Goal: Check status: Check status

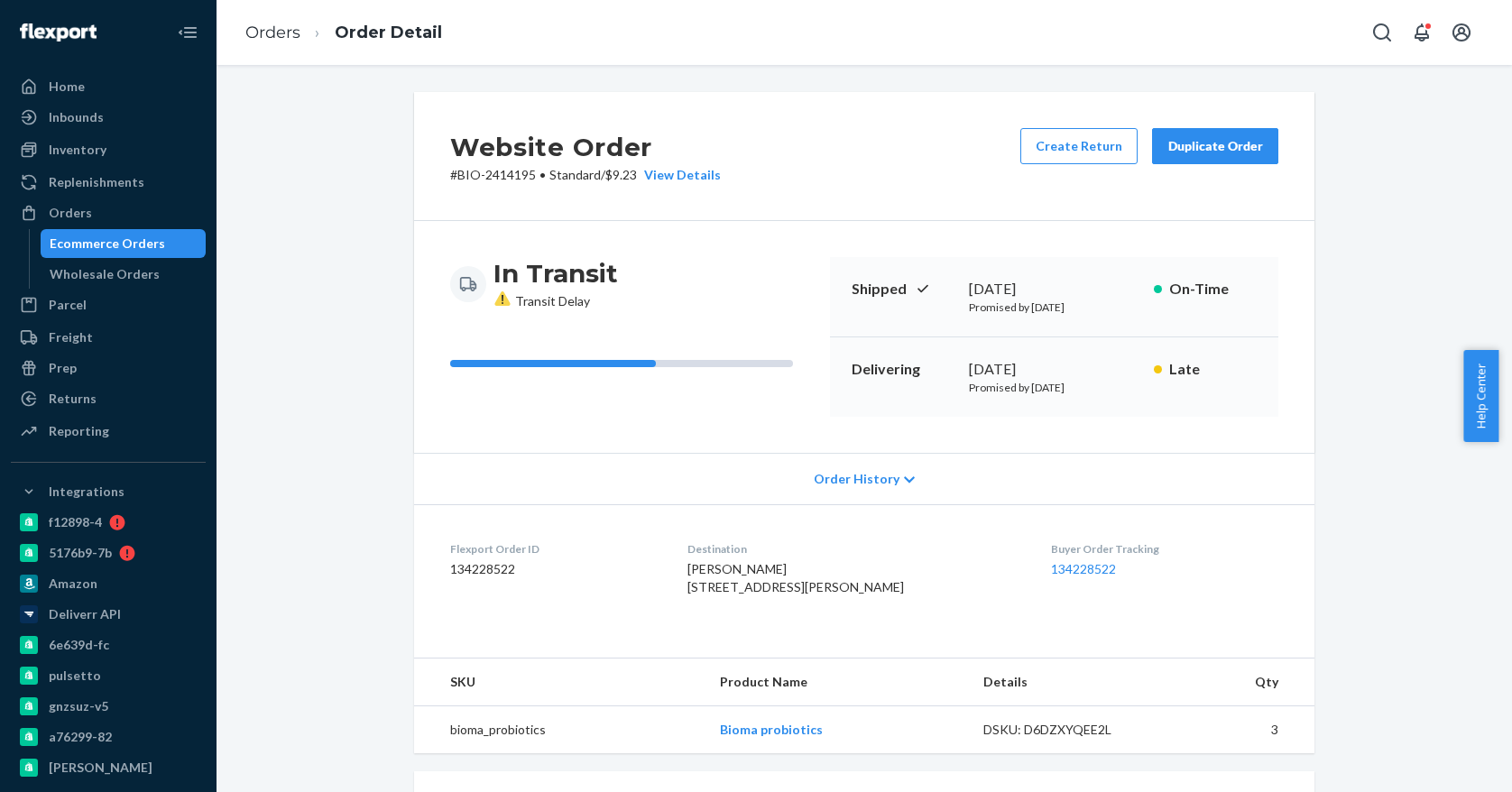
scroll to position [194, 0]
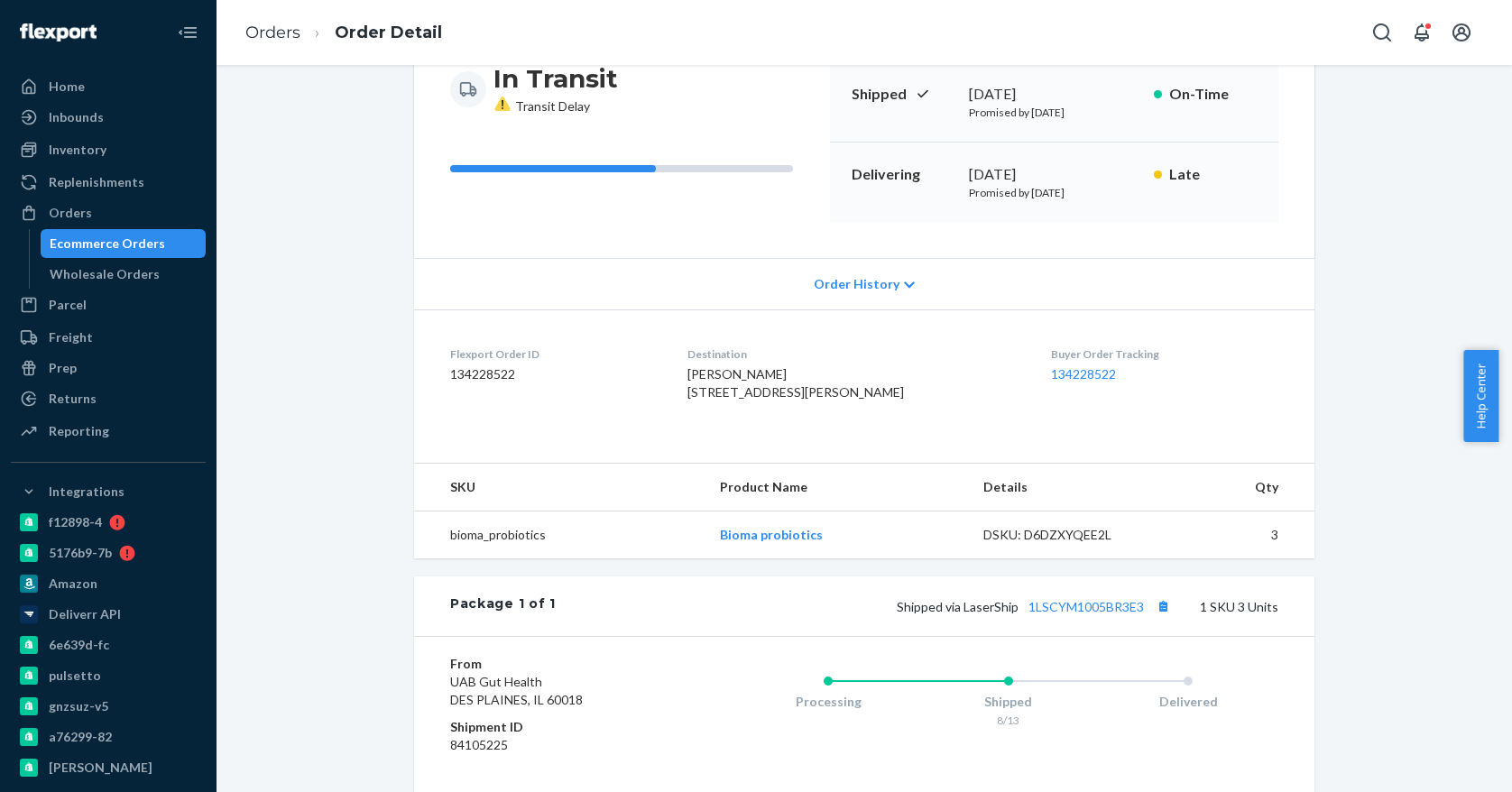
click at [132, 254] on div "Ecommerce Orders" at bounding box center [124, 243] width 163 height 25
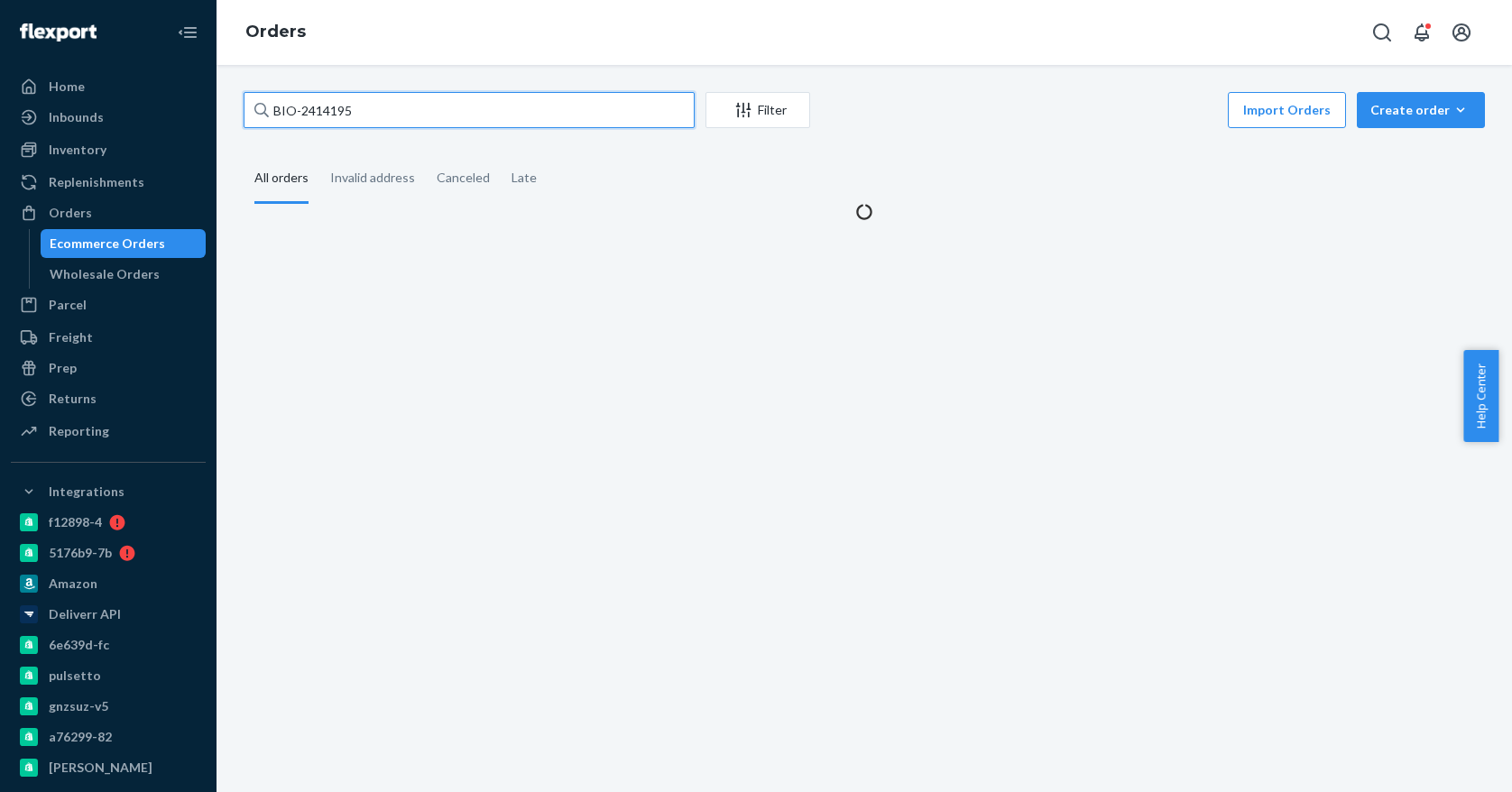
drag, startPoint x: 364, startPoint y: 108, endPoint x: 302, endPoint y: 107, distance: 62.0
click at [302, 107] on input "BIO-2414195" at bounding box center [468, 110] width 451 height 36
paste input "519452"
type input "BIO-2519452"
click at [432, 108] on input "BIO-2519452" at bounding box center [468, 110] width 451 height 36
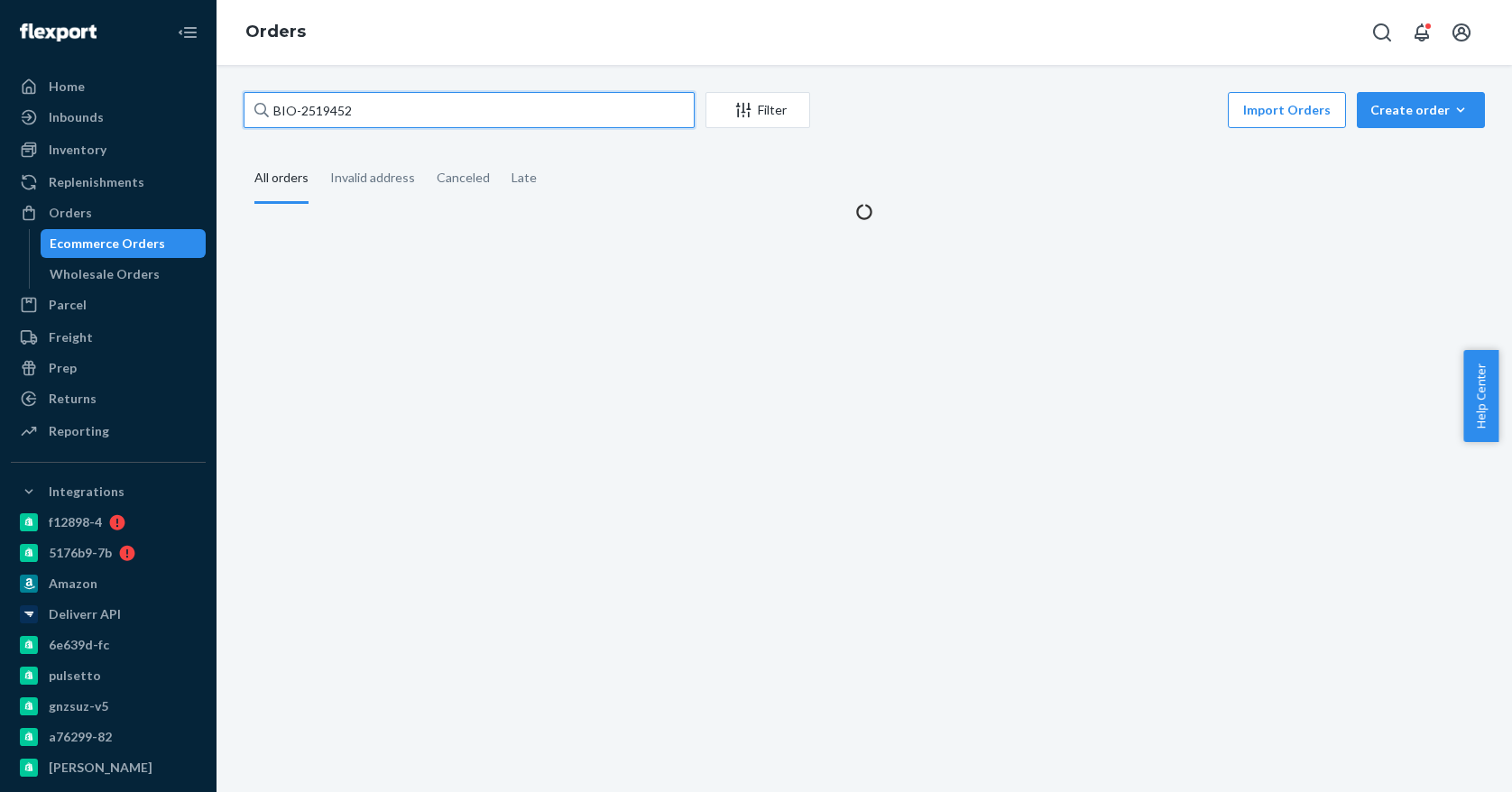
click at [407, 109] on input "BIO-2519452" at bounding box center [468, 110] width 451 height 36
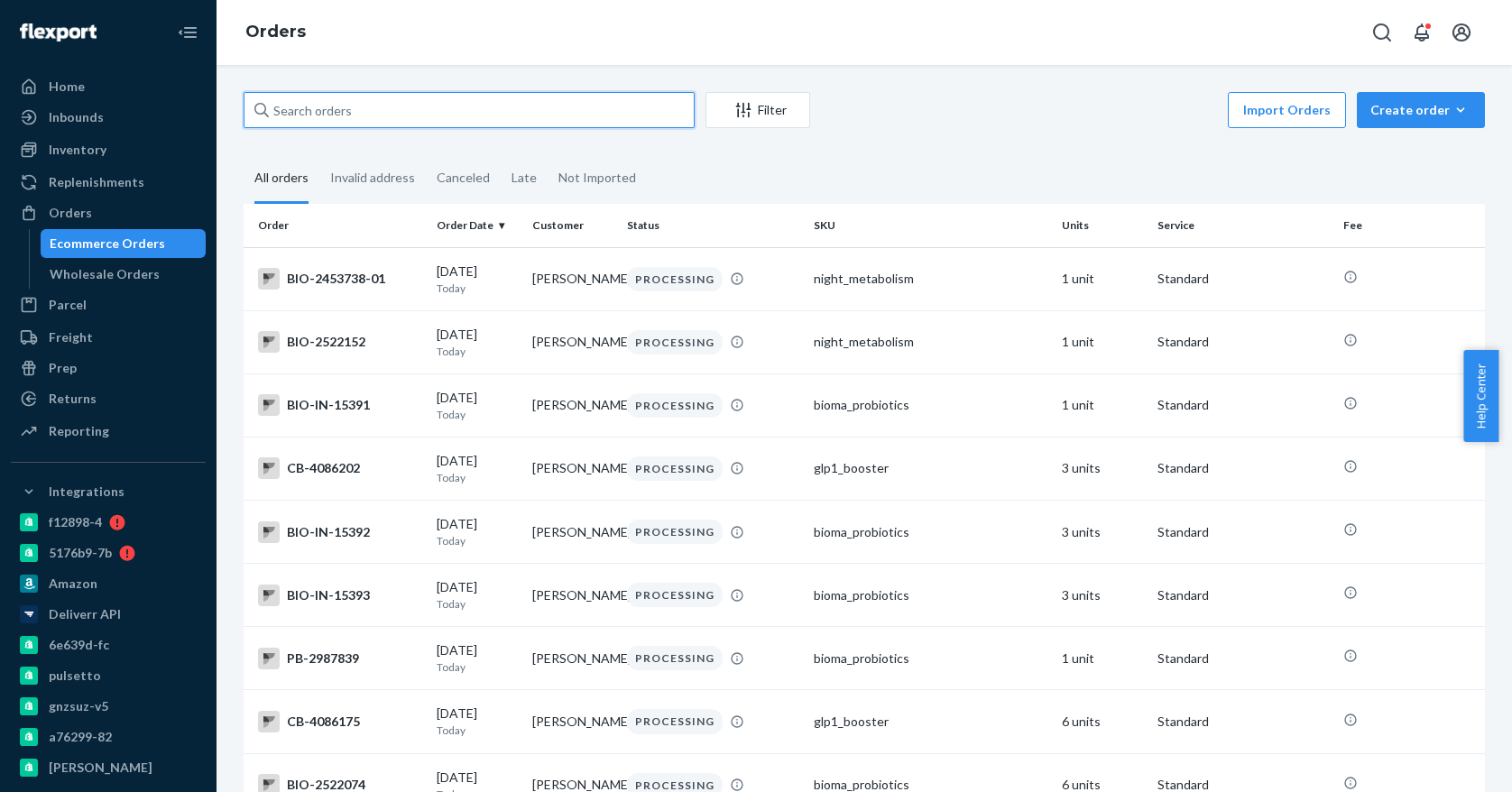
click at [386, 116] on input "text" at bounding box center [468, 110] width 451 height 36
paste input "BIO-2519452"
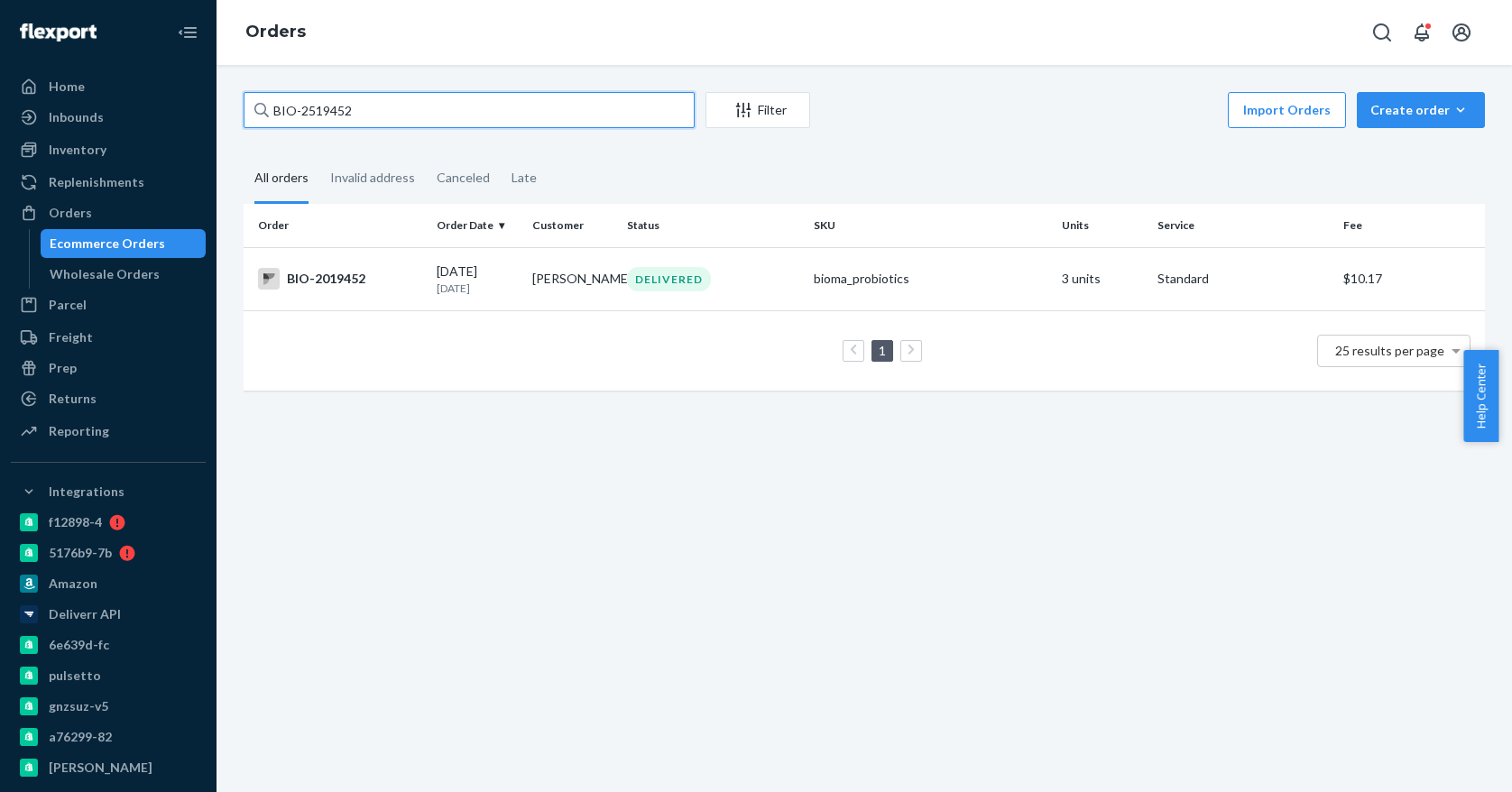
drag, startPoint x: 366, startPoint y: 109, endPoint x: 303, endPoint y: 110, distance: 63.0
click at [303, 110] on input "BIO-2519452" at bounding box center [468, 110] width 451 height 36
paste input "2048904"
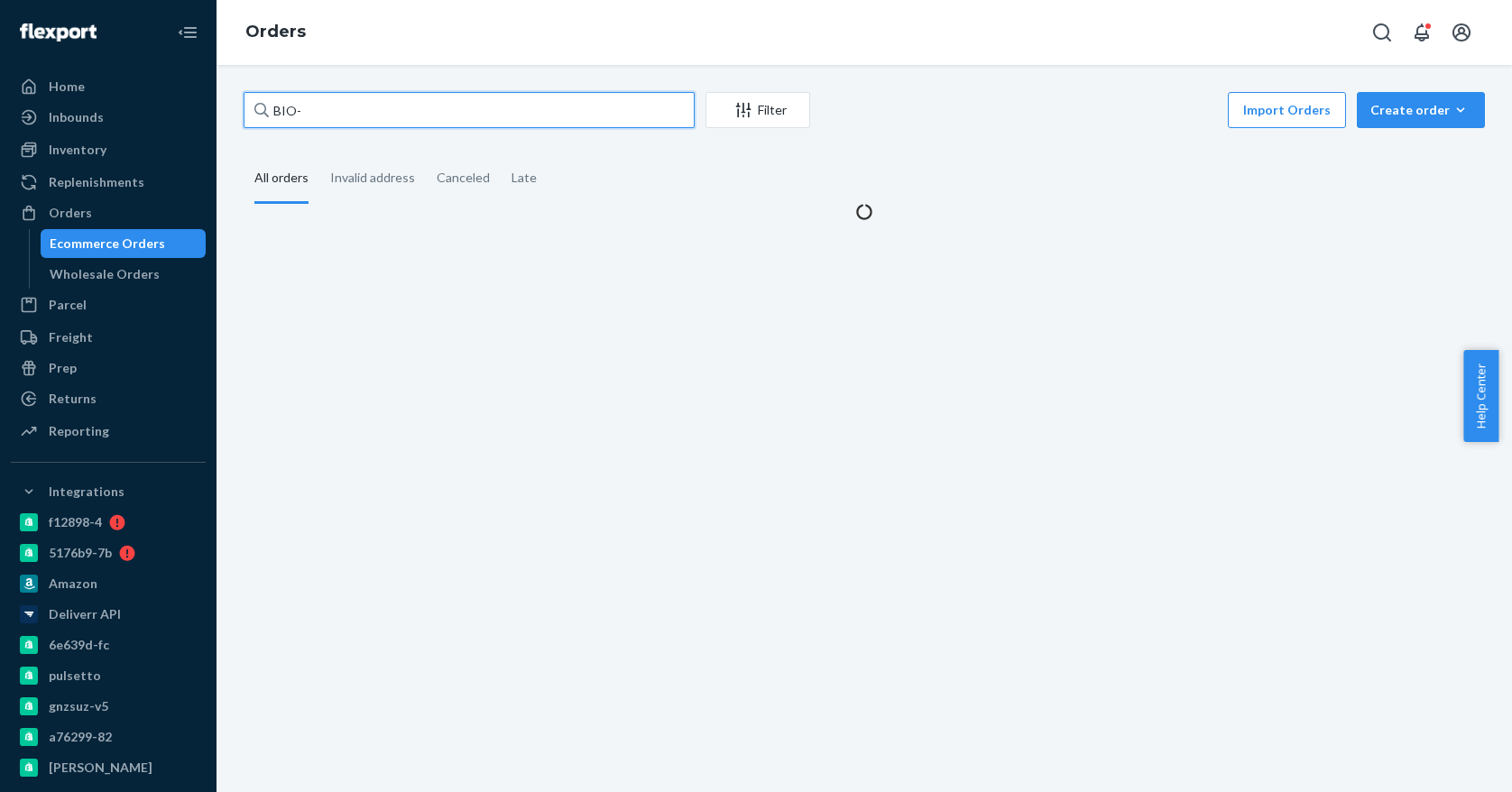
paste input "2048904"
type input "BIO-2048904"
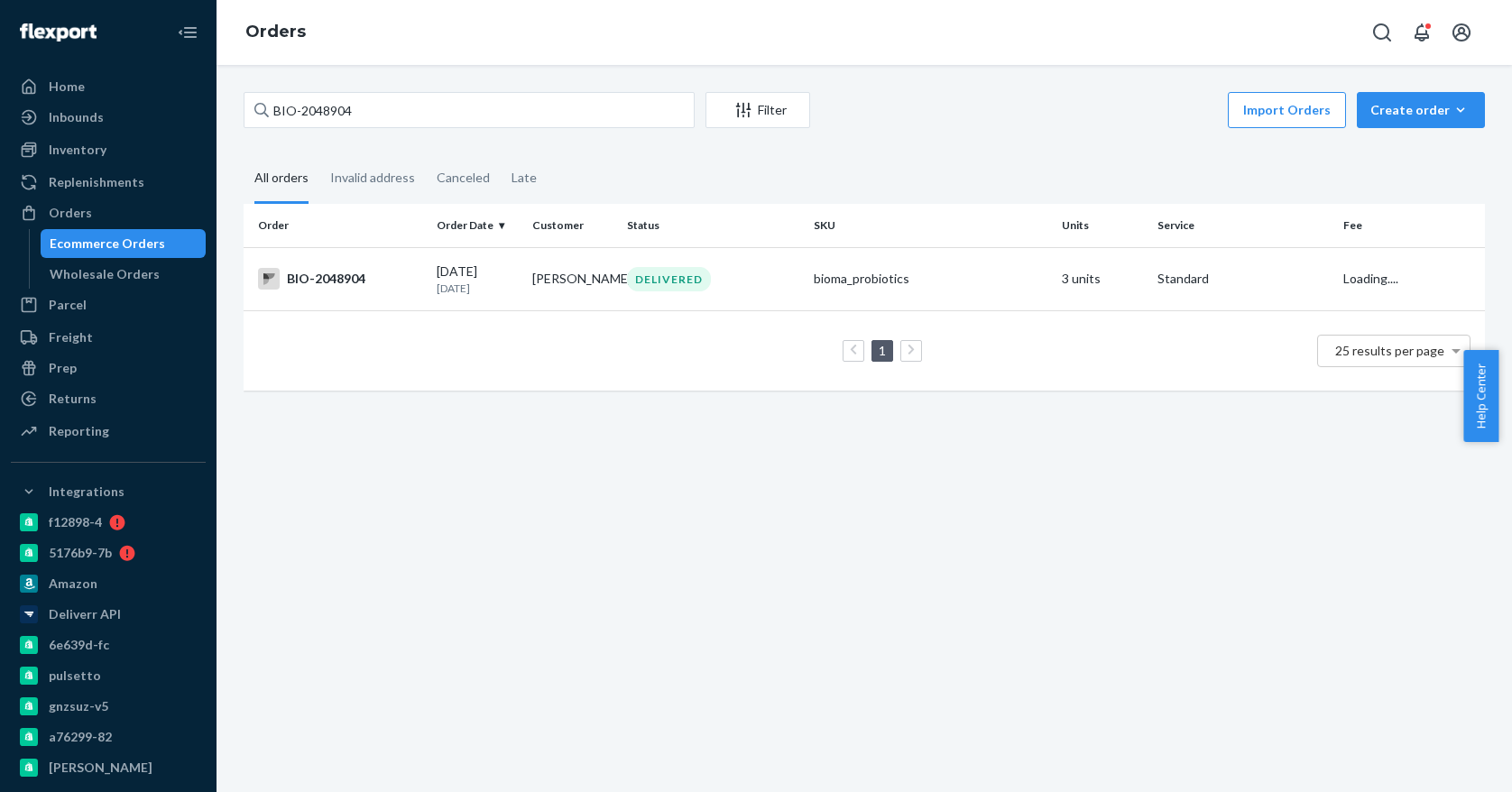
click at [417, 280] on div "BIO-2048904 Filter Import Orders Create order Ecommerce order Removal order All…" at bounding box center [864, 429] width 1295 height 727
click at [417, 280] on div "BIO-2048904" at bounding box center [340, 278] width 165 height 22
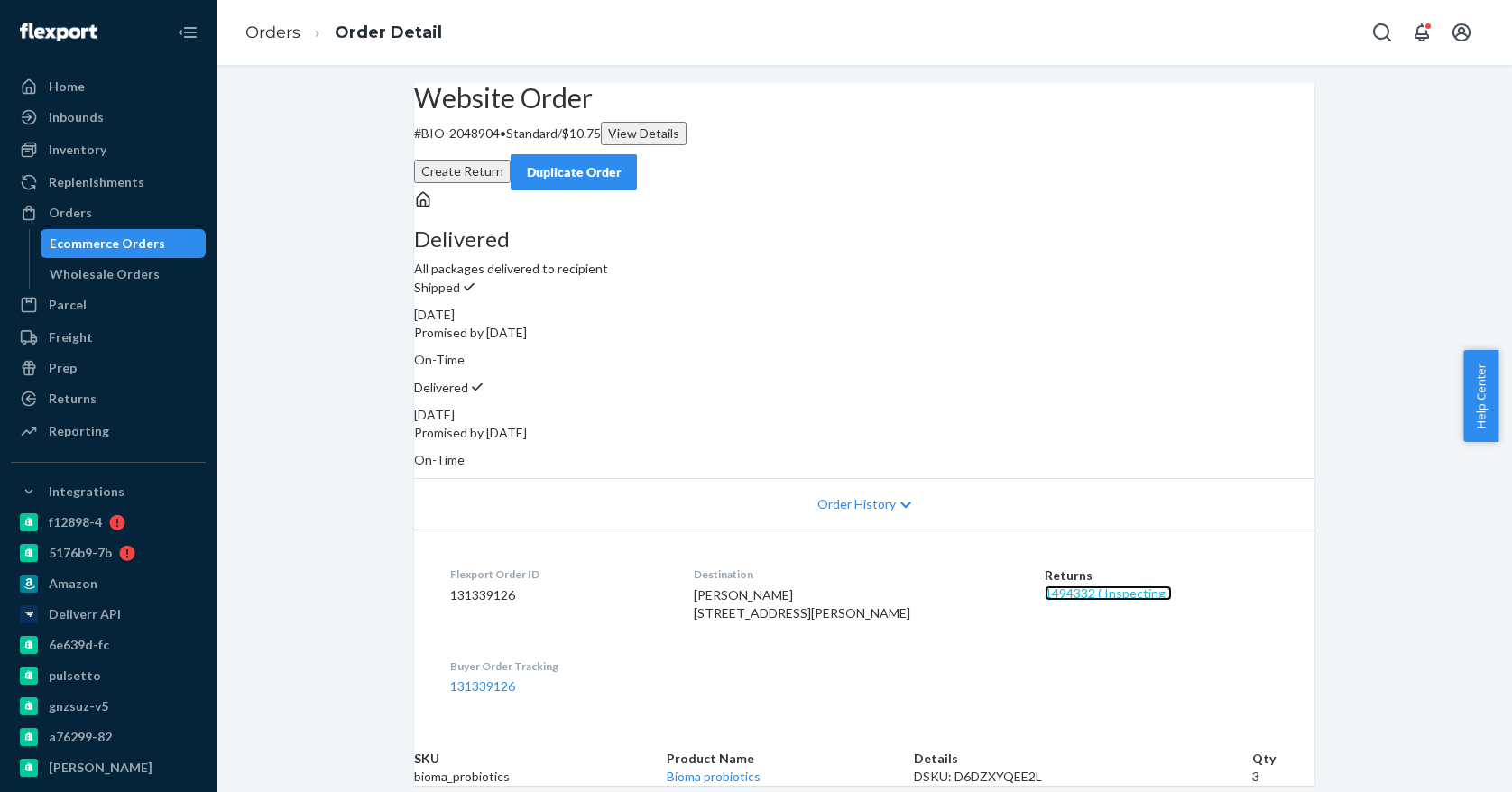
click at [1068, 585] on link "1494332 ( Inspecting )" at bounding box center [1108, 592] width 128 height 15
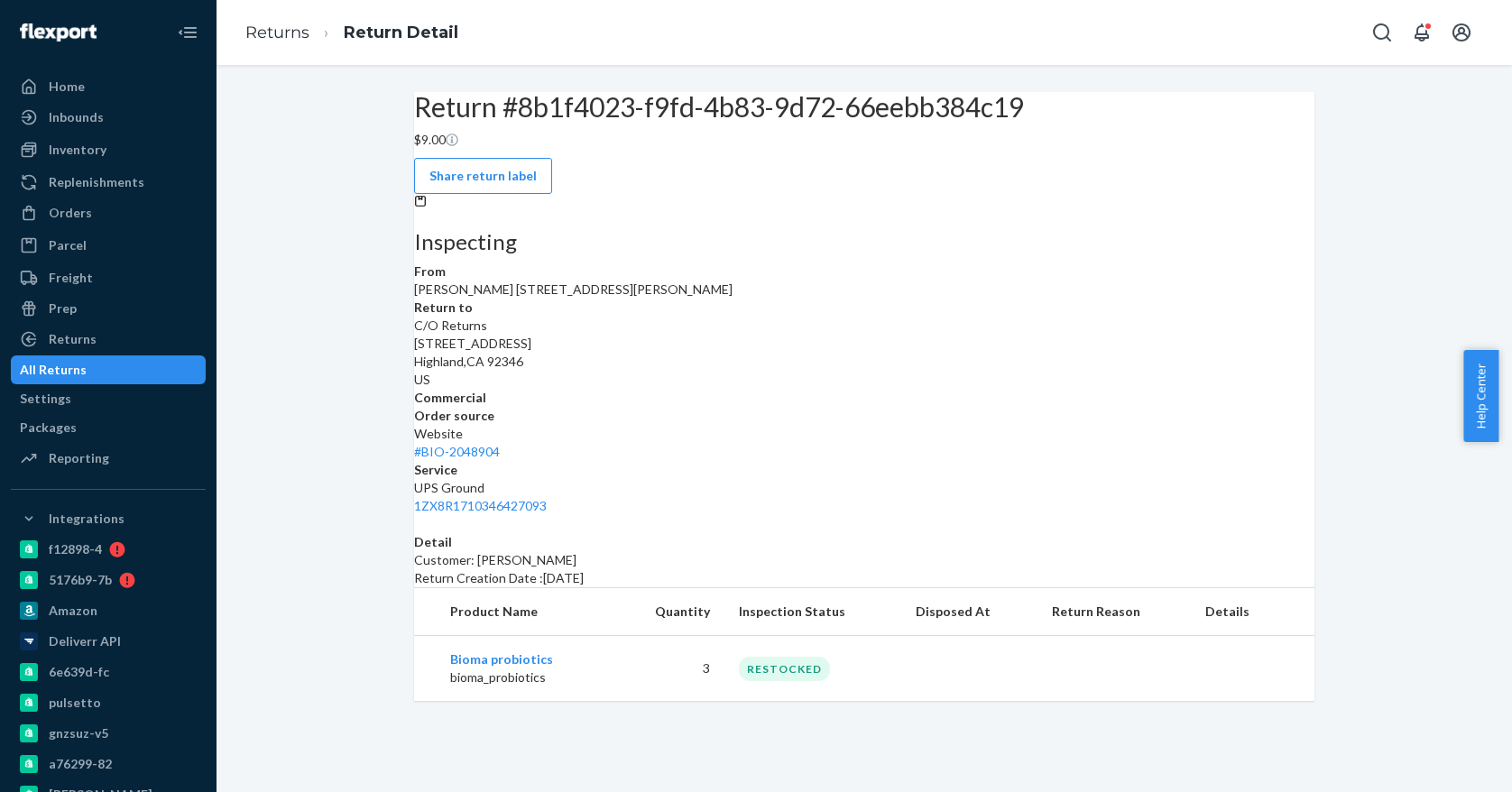
scroll to position [24, 0]
click at [110, 219] on div "Orders" at bounding box center [108, 212] width 191 height 25
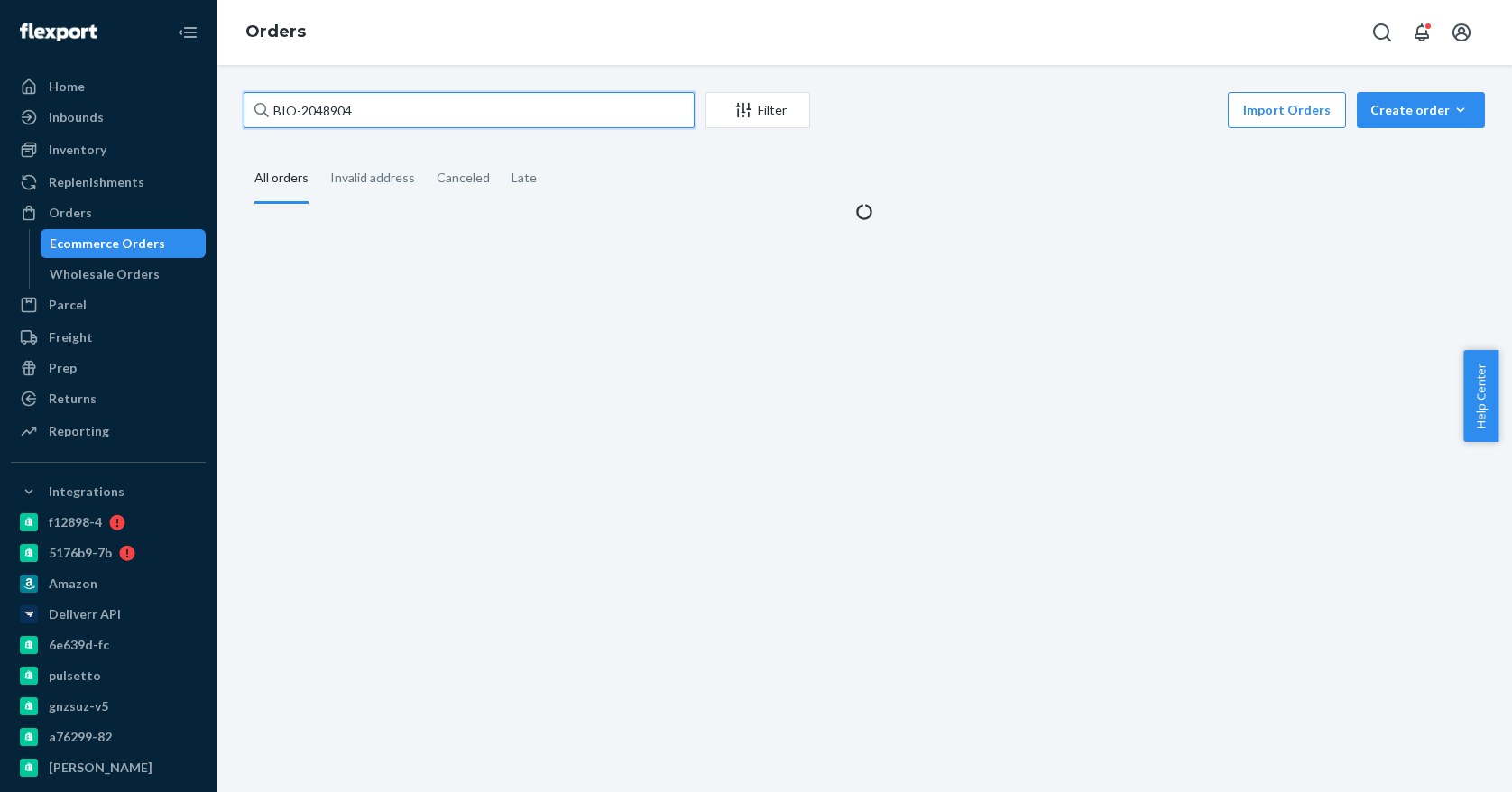
click at [341, 109] on input "BIO-2048904" at bounding box center [468, 110] width 451 height 36
paste input "14165"
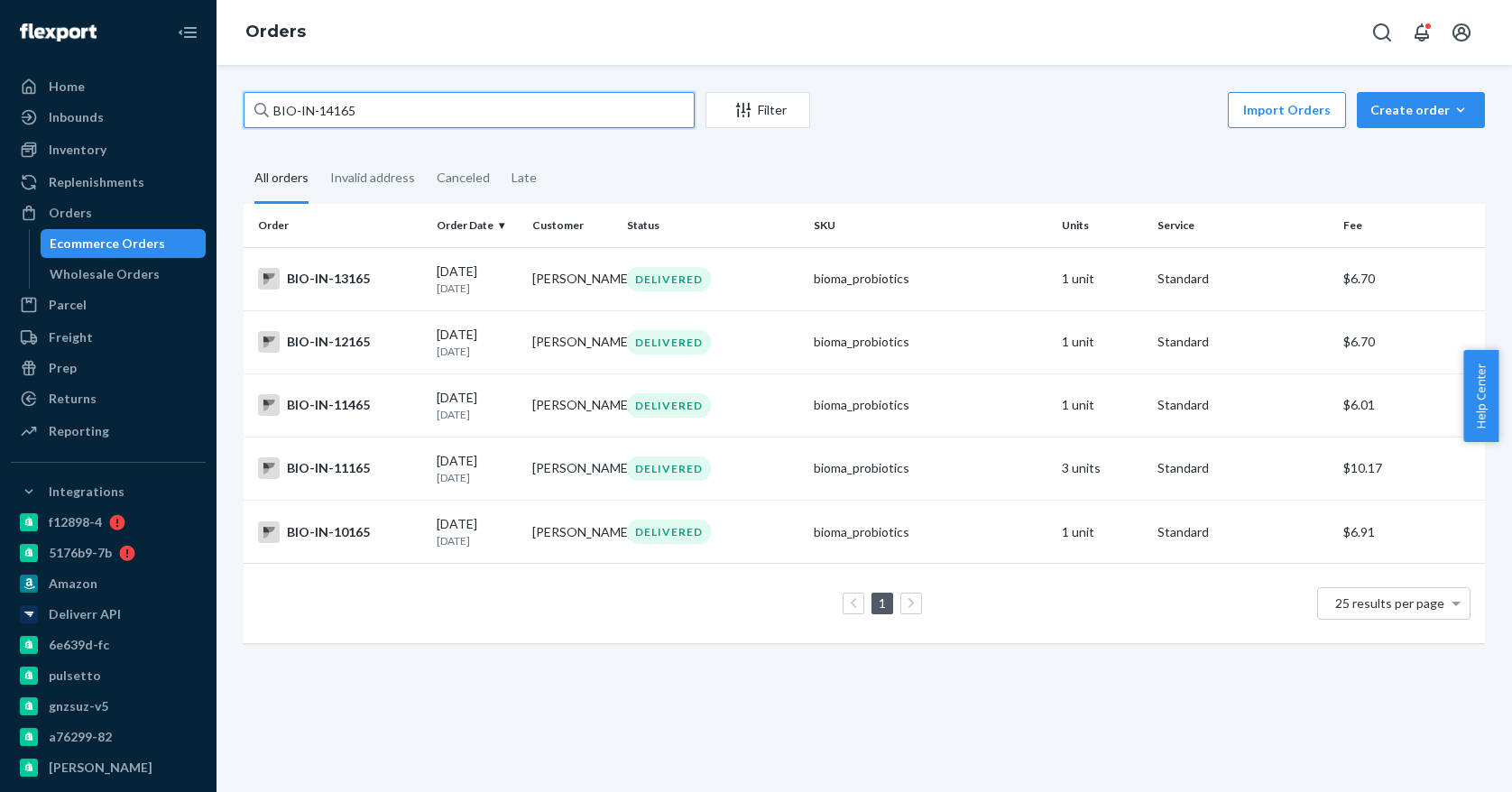
click at [429, 102] on input "BIO-IN-14165" at bounding box center [468, 110] width 451 height 36
drag, startPoint x: 390, startPoint y: 107, endPoint x: 140, endPoint y: 90, distance: 250.6
click at [141, 100] on div "Home Inbounds Shipping Plans Problems Inventory Products Branded Packaging Repl…" at bounding box center [756, 396] width 1512 height 792
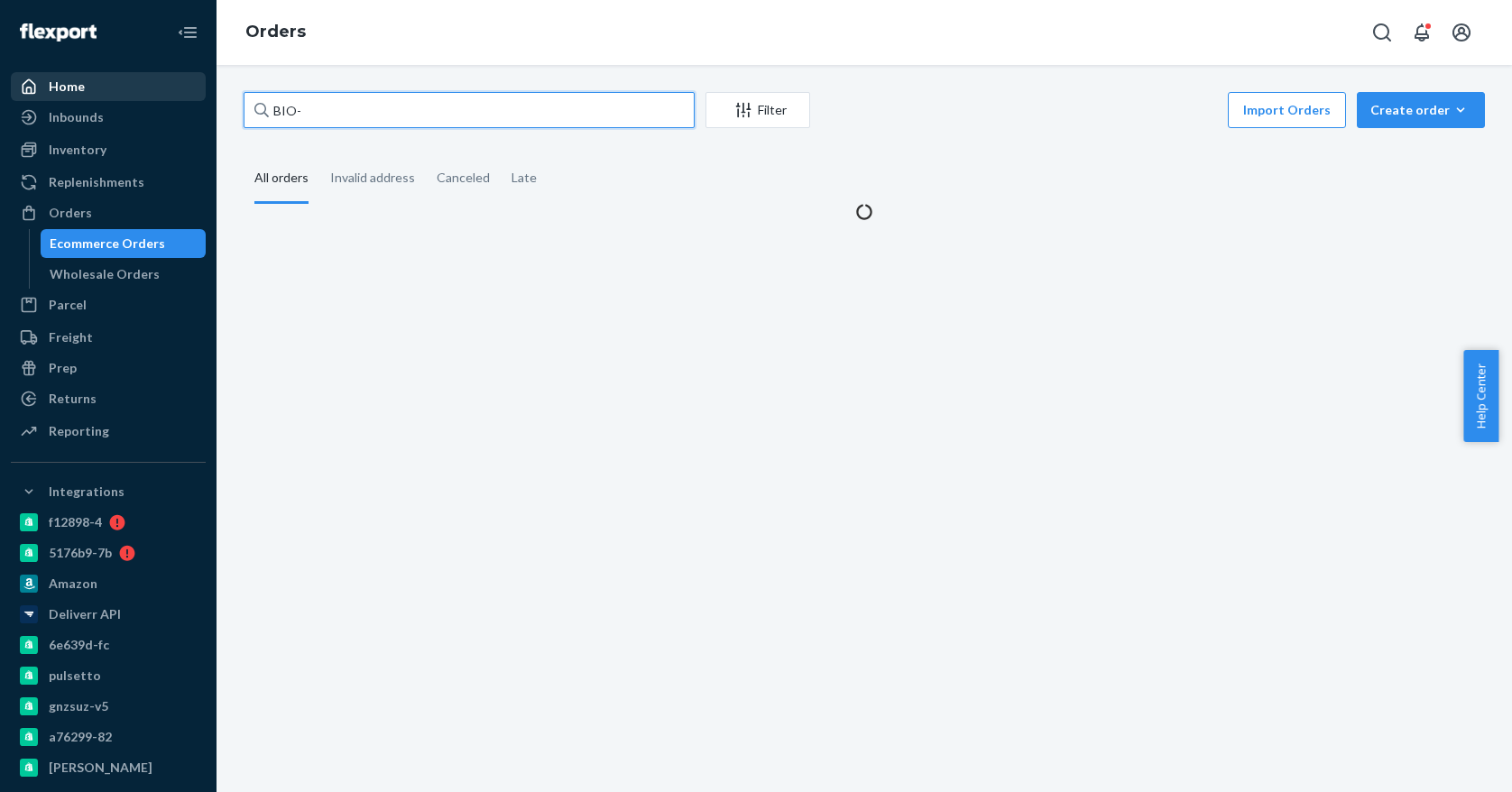
paste input "2353817"
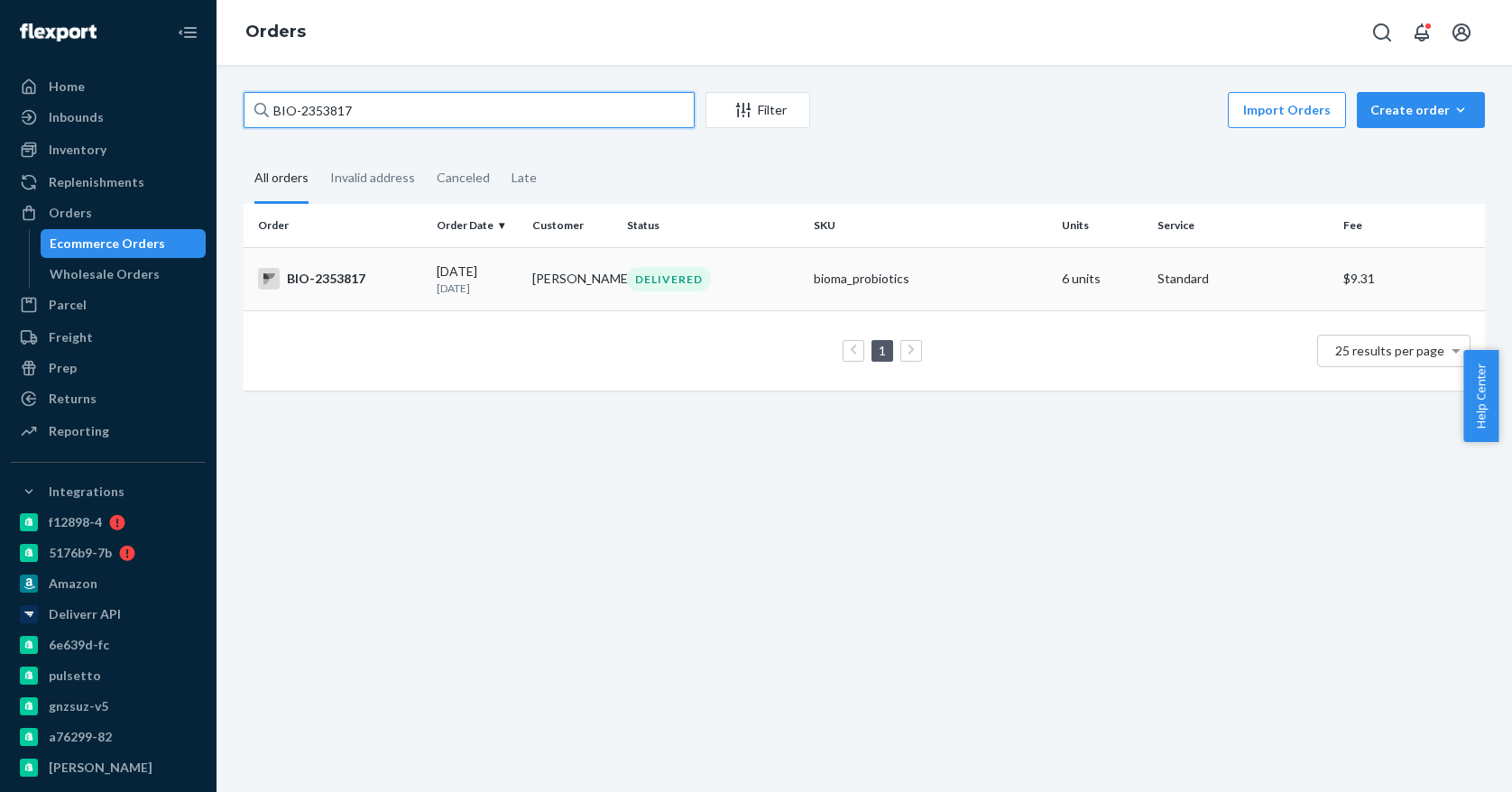
type input "BIO-2353817"
click at [404, 275] on div "BIO-2353817" at bounding box center [340, 278] width 165 height 22
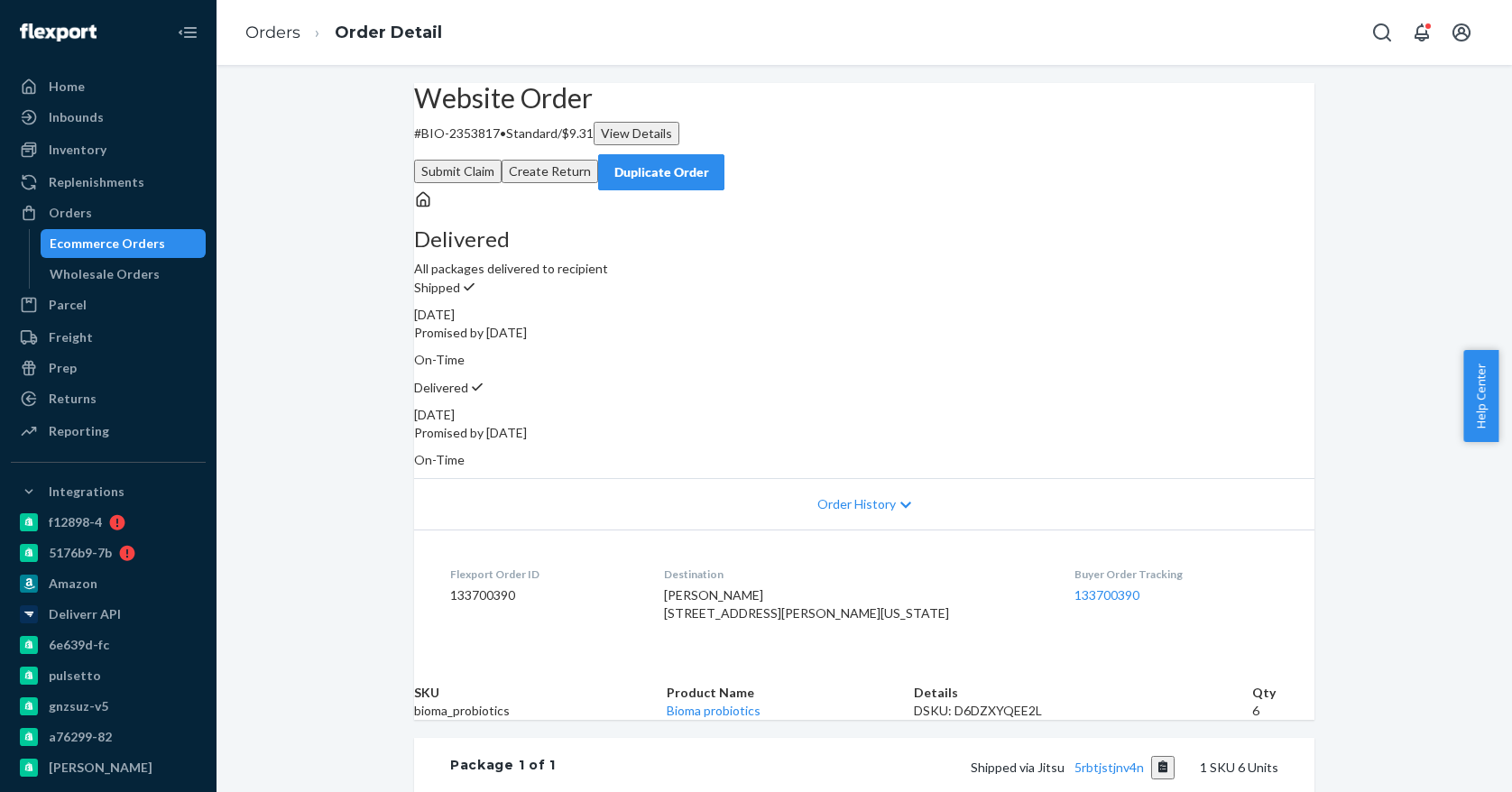
click at [303, 287] on div "Website Order # BIO-2353817 • Standard / $9.31 View Details Submit Claim Create…" at bounding box center [864, 612] width 1295 height 1058
click at [304, 287] on div "Website Order # BIO-2353817 • Standard / $9.31 View Details Submit Claim Create…" at bounding box center [864, 612] width 1295 height 1058
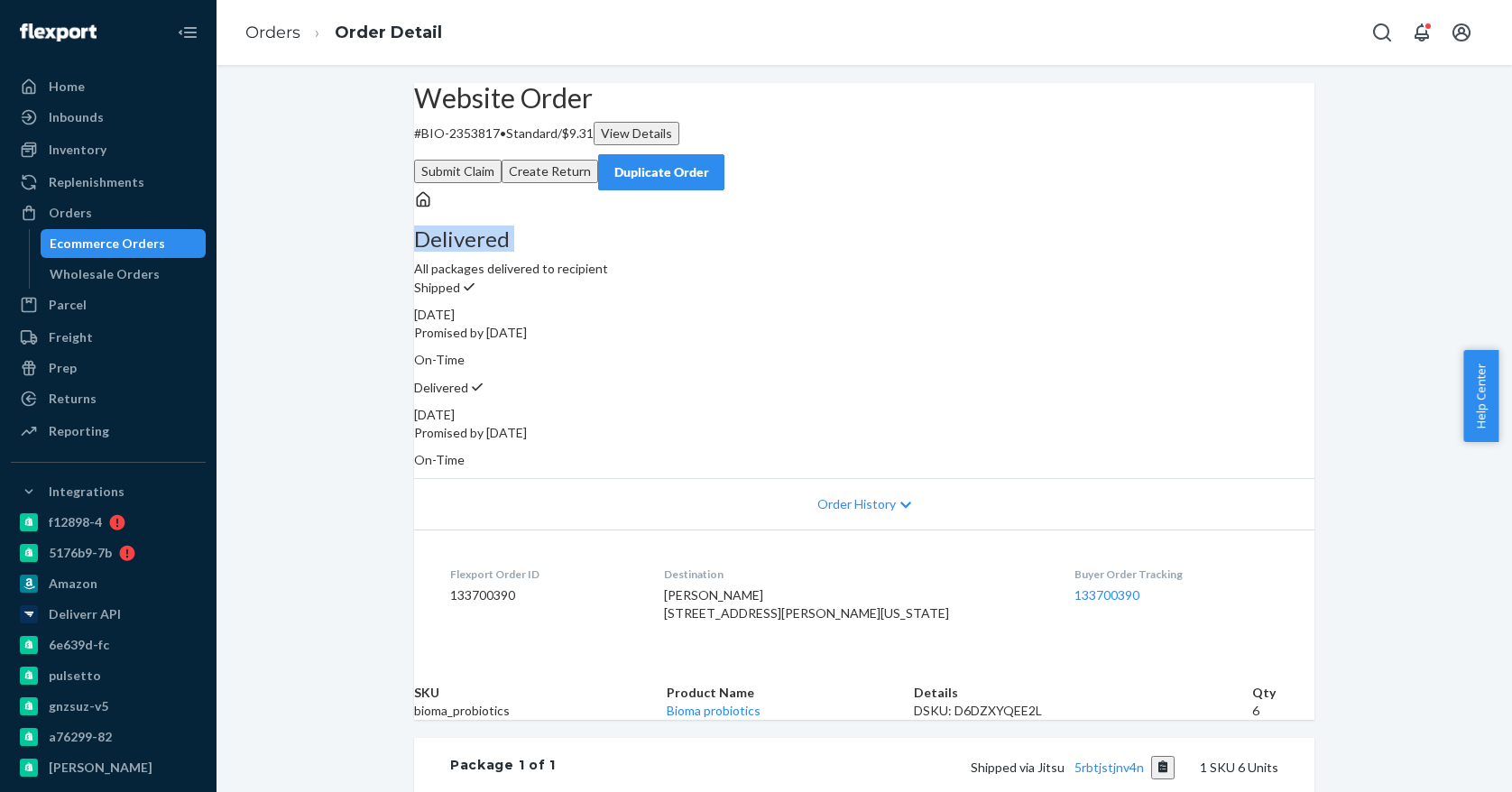
click at [304, 287] on div "Website Order # BIO-2353817 • Standard / $9.31 View Details Submit Claim Create…" at bounding box center [864, 612] width 1295 height 1058
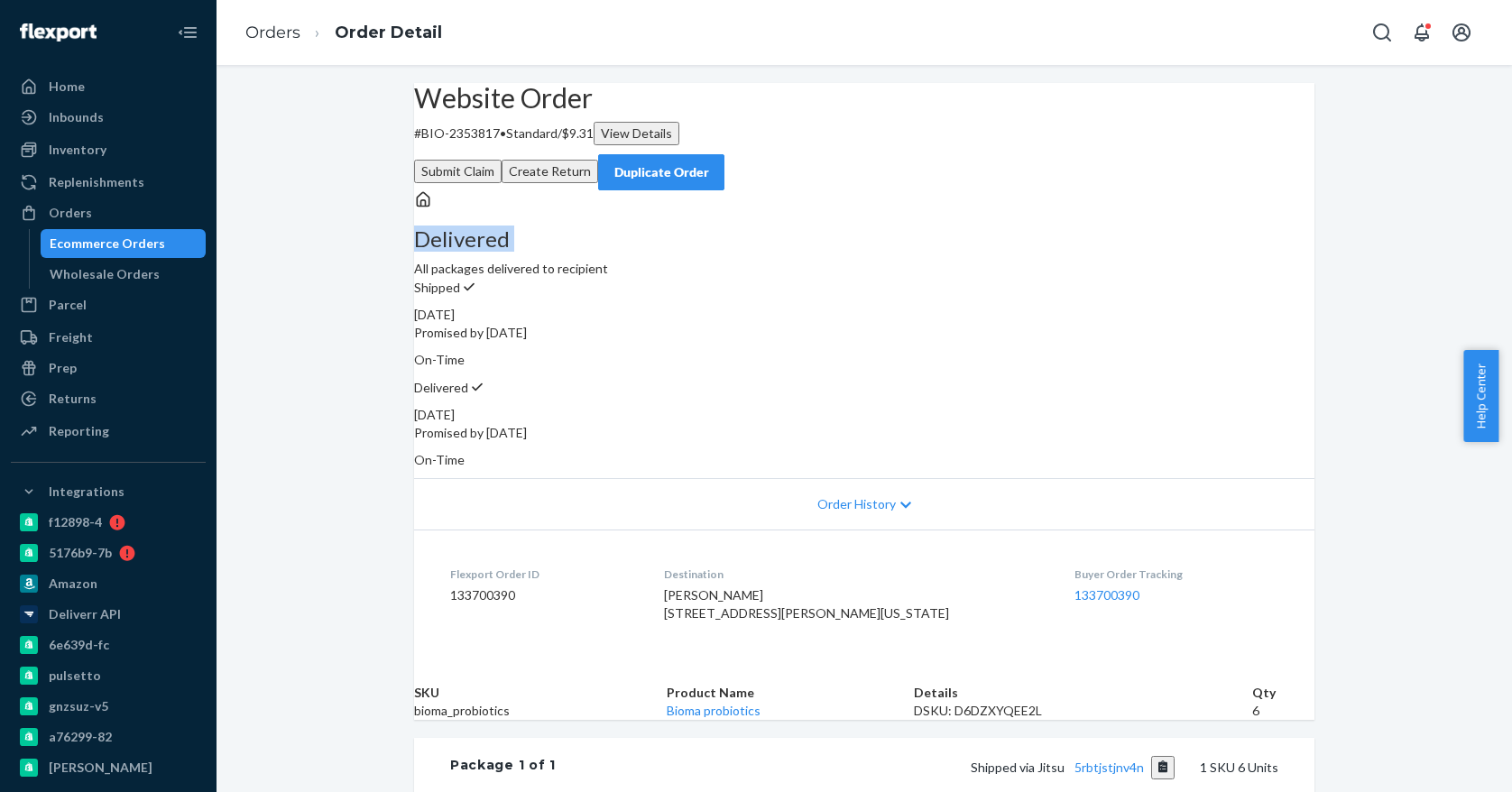
click at [304, 287] on div "Website Order # BIO-2353817 • Standard / $9.31 View Details Submit Claim Create…" at bounding box center [864, 612] width 1295 height 1058
click at [106, 242] on div "Ecommerce Orders" at bounding box center [108, 243] width 116 height 18
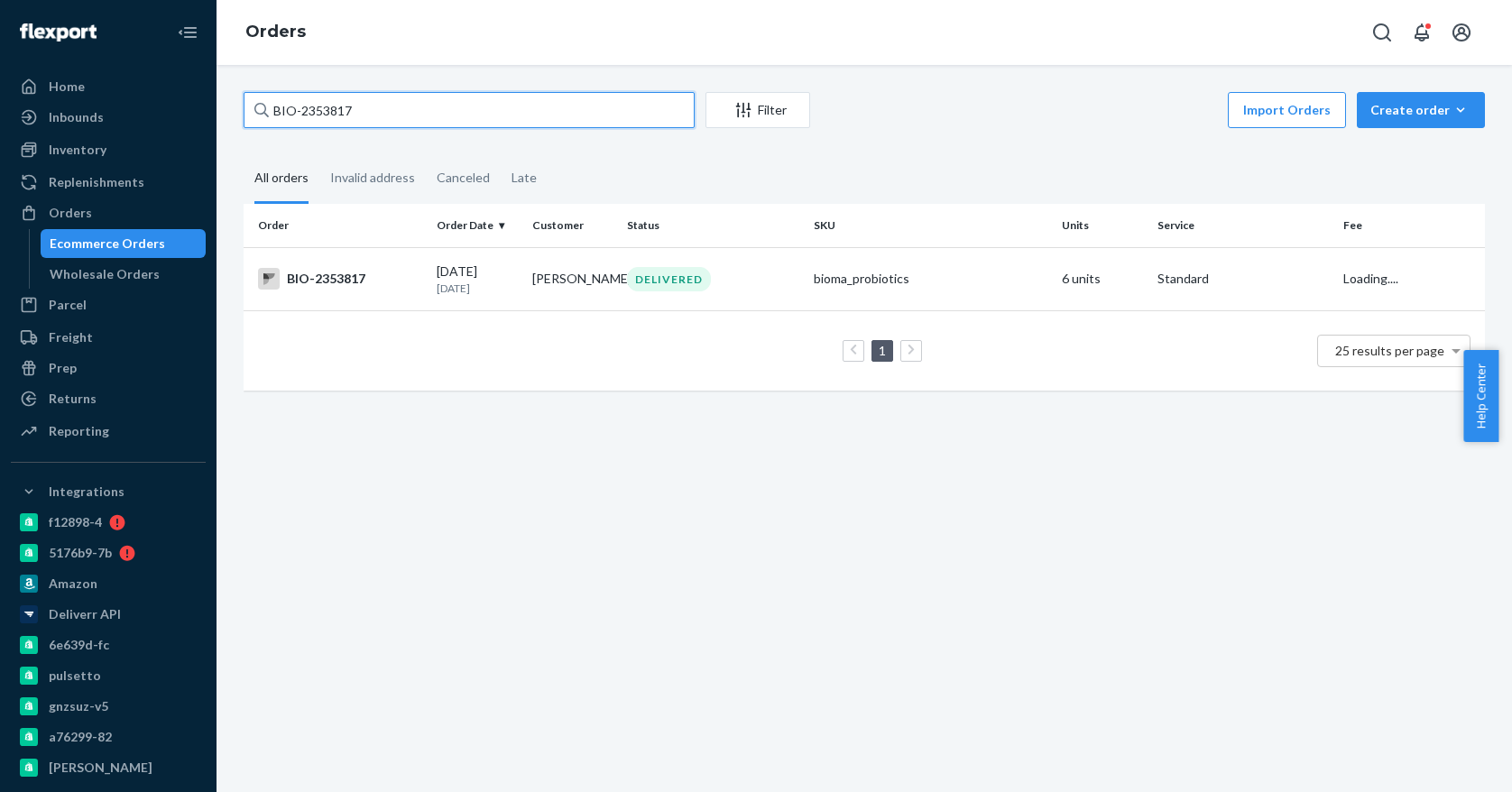
drag, startPoint x: 405, startPoint y: 112, endPoint x: 300, endPoint y: 110, distance: 105.0
click at [300, 110] on input "BIO-2353817" at bounding box center [468, 110] width 451 height 36
paste input "410499"
type input "BIO-2410499"
click at [430, 295] on td "[DATE] [DATE]" at bounding box center [477, 278] width 96 height 63
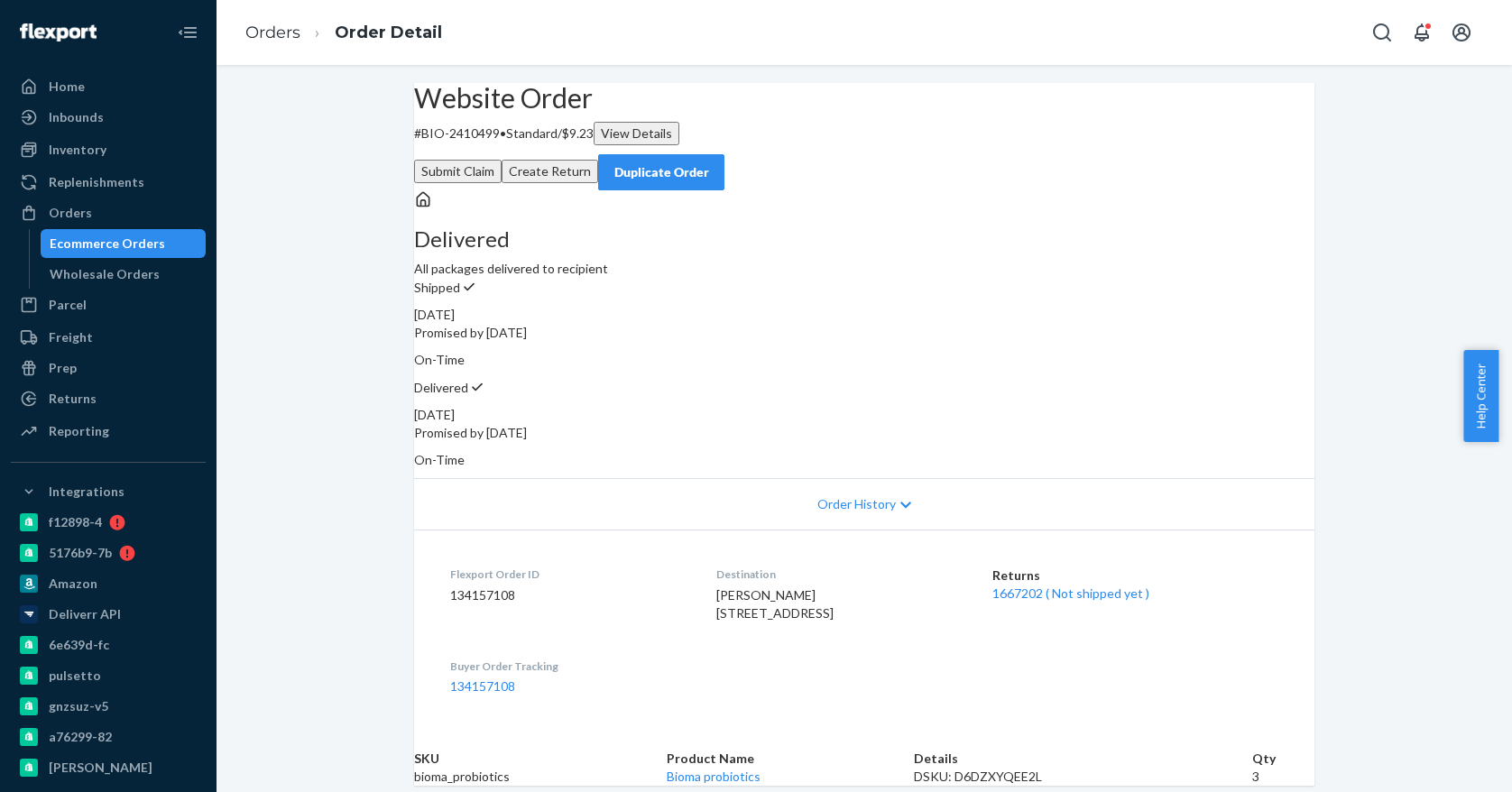
click at [716, 587] on span "[PERSON_NAME] [STREET_ADDRESS]" at bounding box center [775, 603] width 118 height 33
copy span "[PERSON_NAME]"
click at [1033, 585] on link "1667202 ( Not shipped yet )" at bounding box center [1071, 592] width 157 height 15
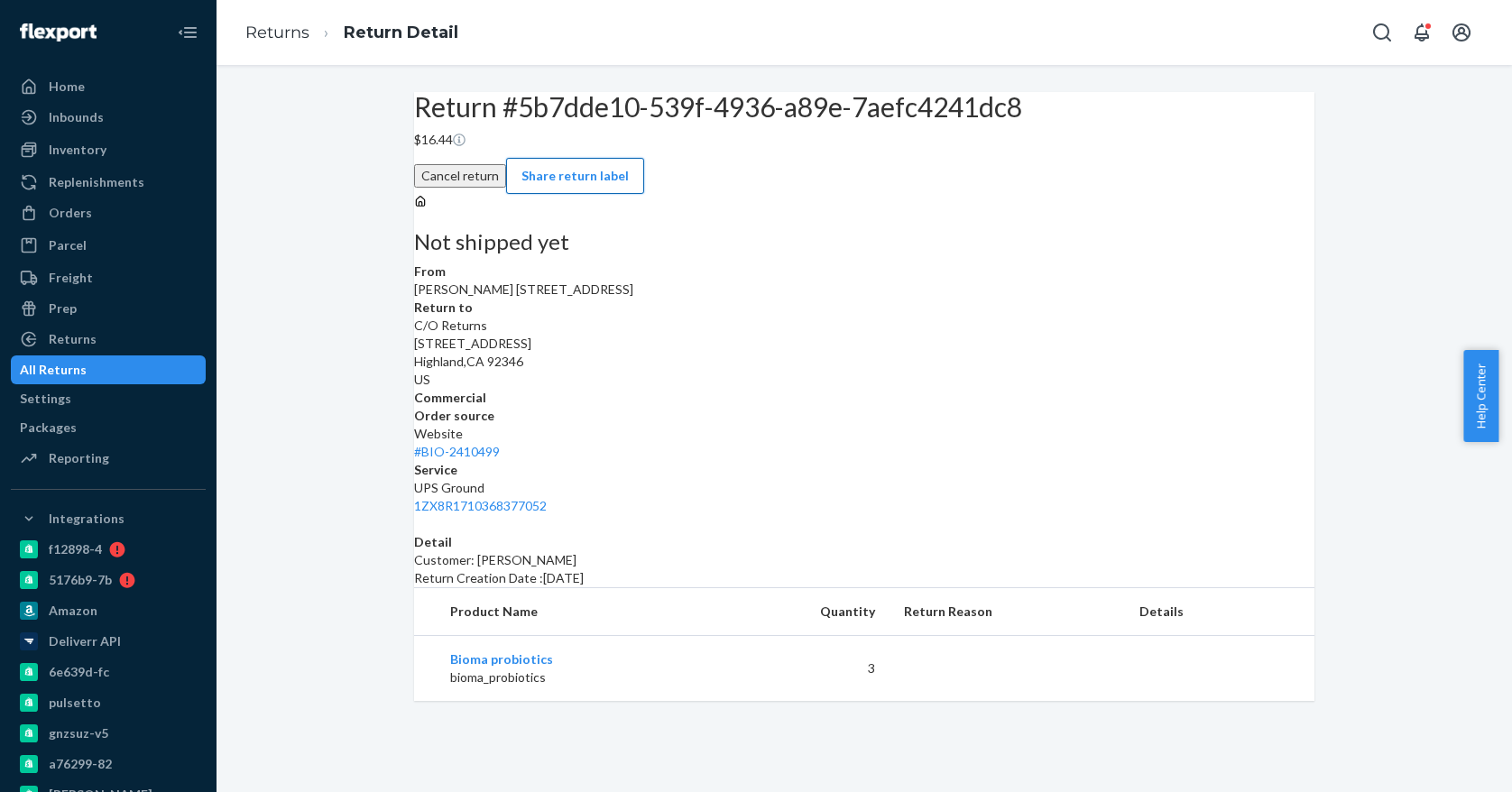
click at [644, 193] on button "Share return label" at bounding box center [575, 176] width 138 height 36
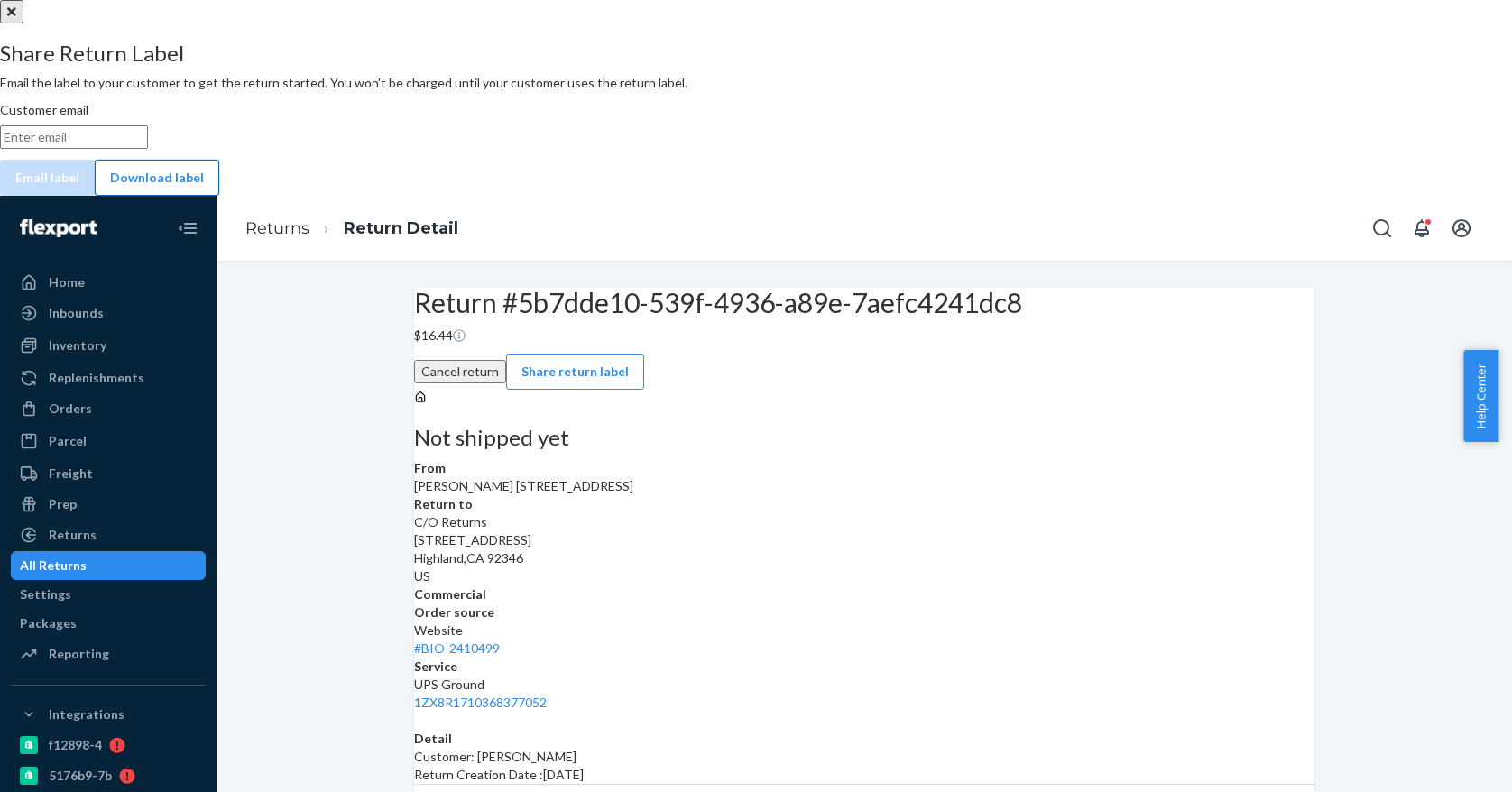
click at [219, 195] on button "Download label" at bounding box center [157, 178] width 125 height 36
